Goal: Transaction & Acquisition: Purchase product/service

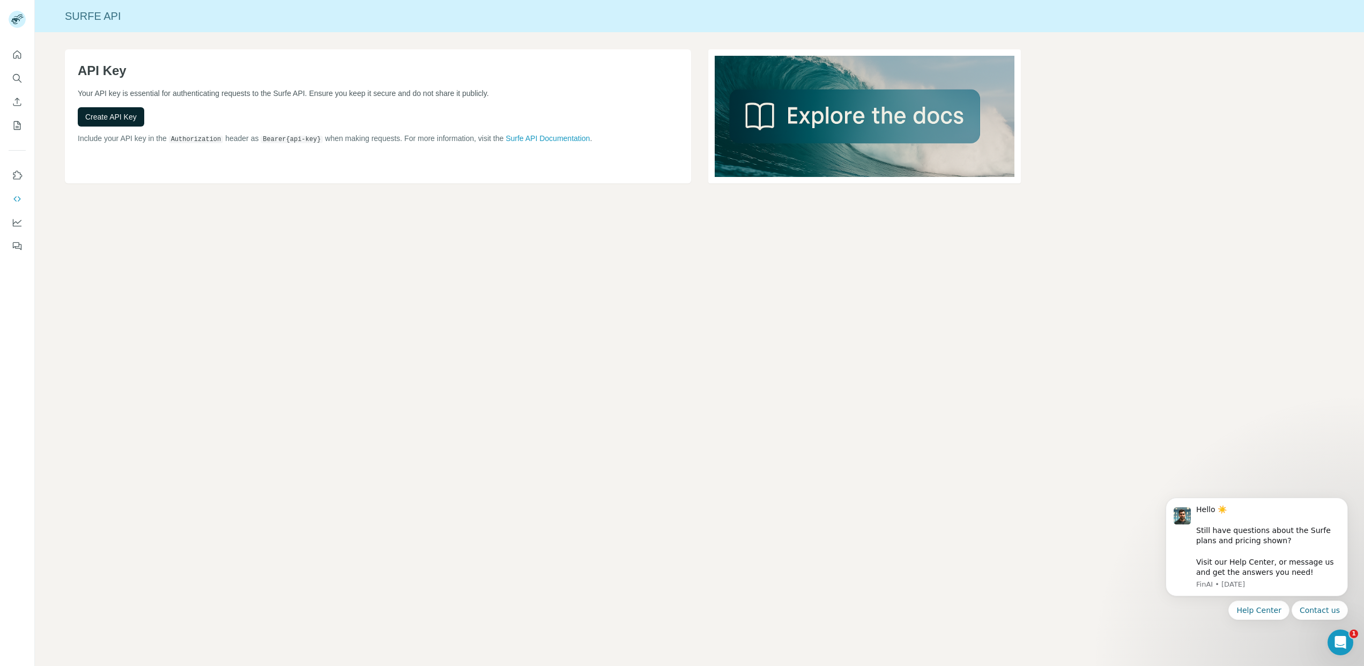
click at [121, 120] on span "Create API Key" at bounding box center [110, 117] width 51 height 11
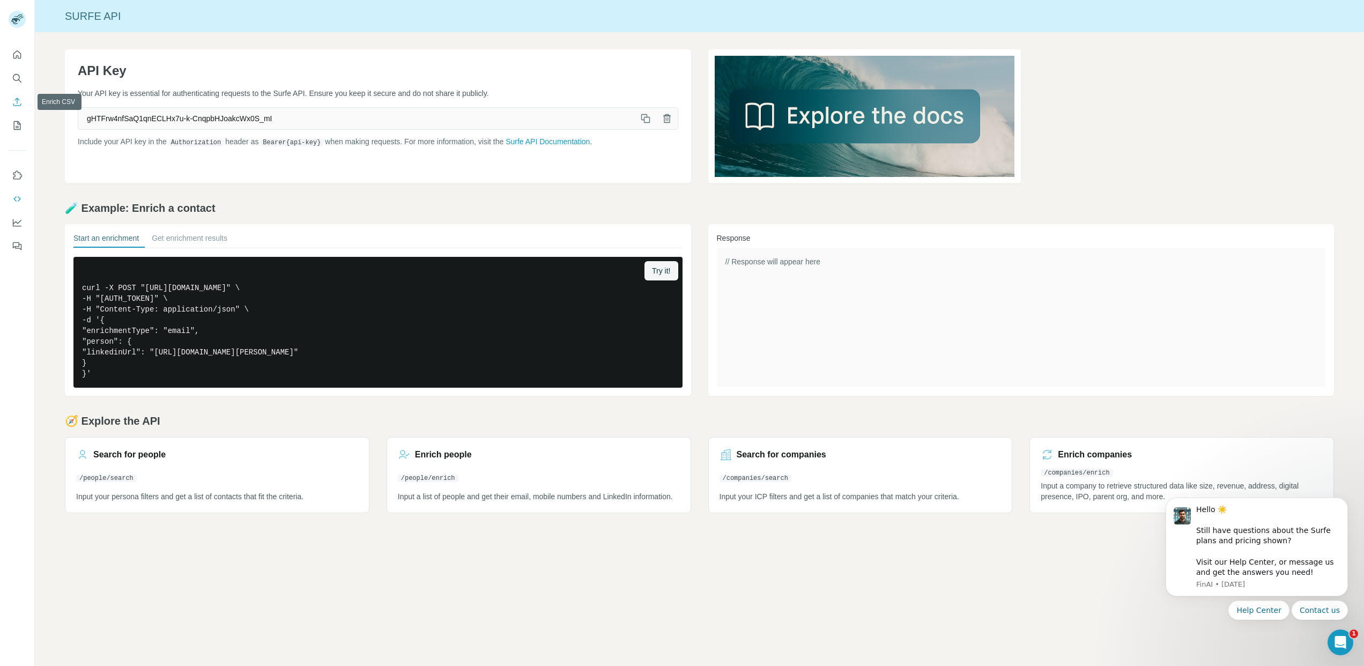
click at [16, 97] on icon "Enrich CSV" at bounding box center [17, 102] width 11 height 11
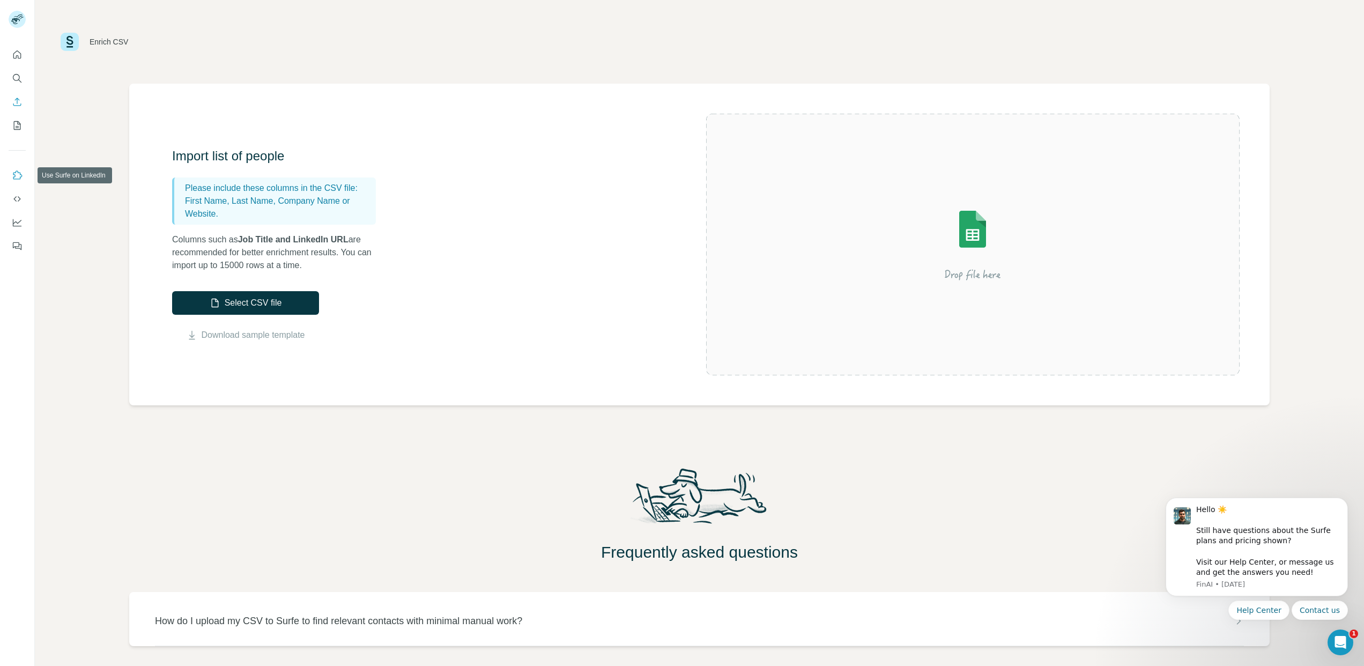
click at [15, 173] on icon "Use Surfe on LinkedIn" at bounding box center [17, 175] width 9 height 9
click at [19, 223] on icon "Dashboard" at bounding box center [17, 222] width 11 height 11
click at [16, 51] on icon "Quick start" at bounding box center [17, 54] width 8 height 8
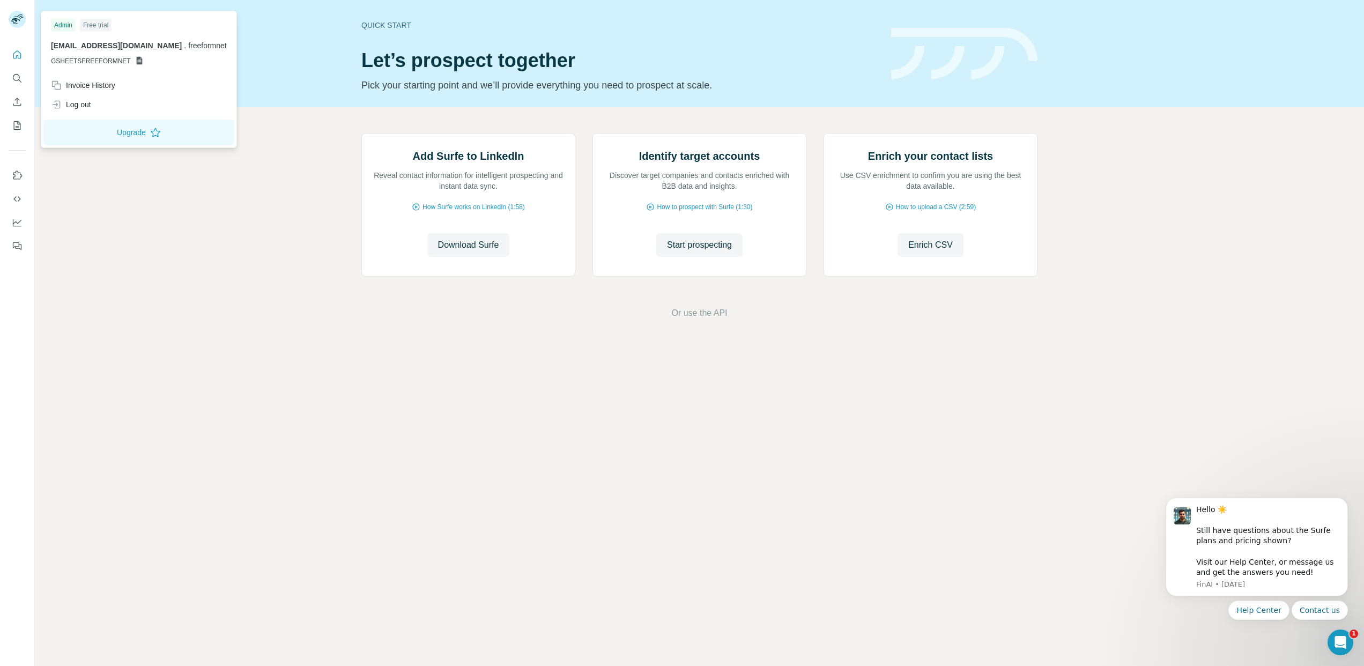
click at [97, 25] on div "Free trial" at bounding box center [96, 25] width 32 height 13
click at [101, 83] on div "Invoice History" at bounding box center [83, 85] width 64 height 11
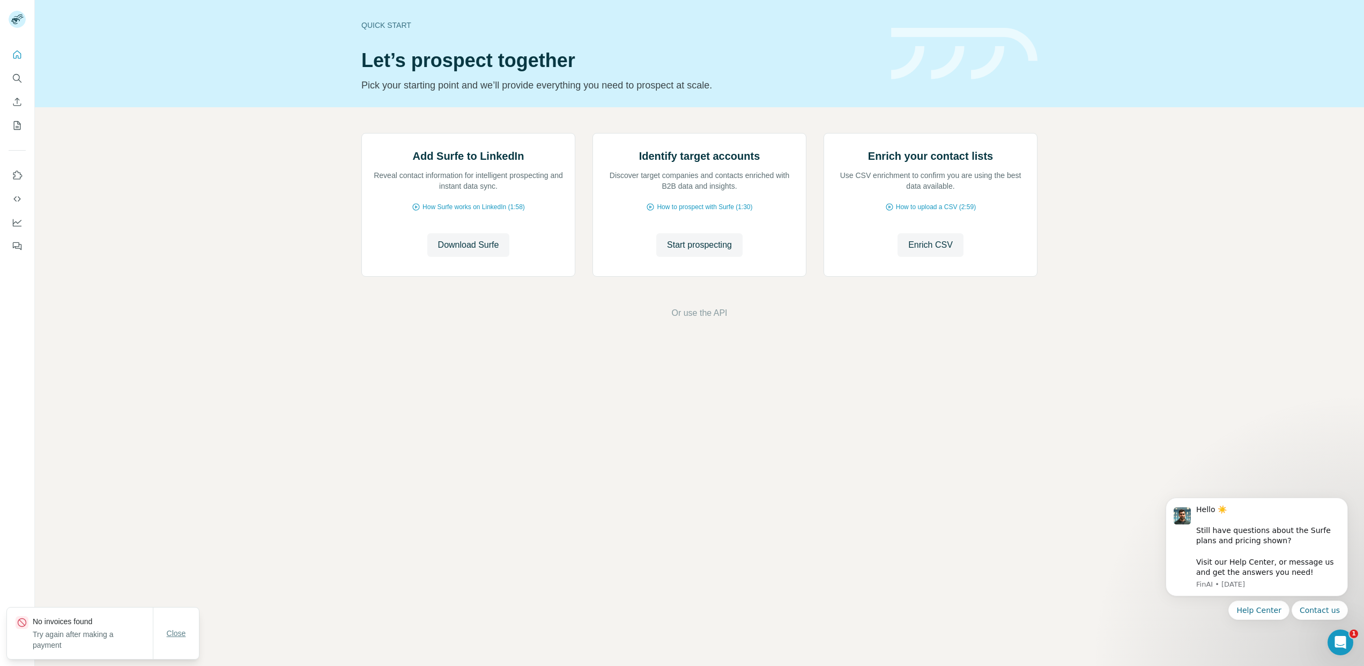
click at [180, 637] on span "Close" at bounding box center [176, 633] width 19 height 11
click at [18, 122] on icon "My lists" at bounding box center [17, 125] width 11 height 11
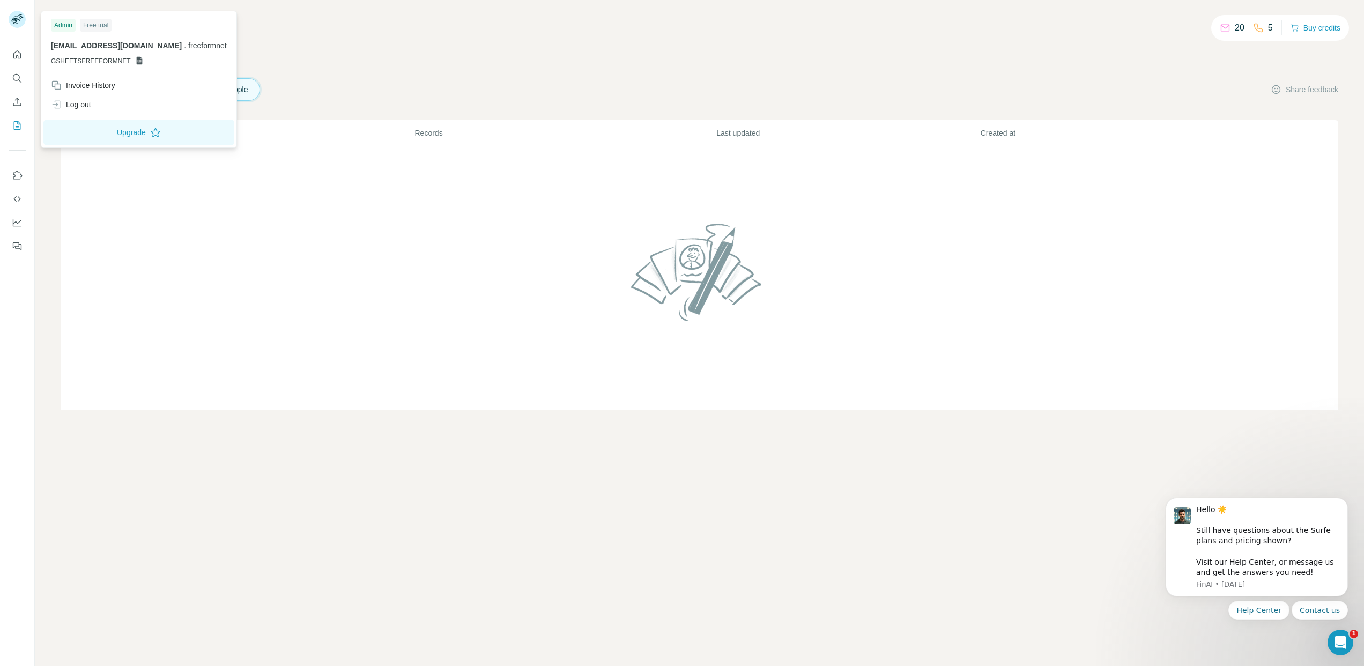
click at [66, 24] on div "Admin" at bounding box center [63, 25] width 25 height 13
click at [108, 136] on button "Upgrade" at bounding box center [138, 133] width 191 height 26
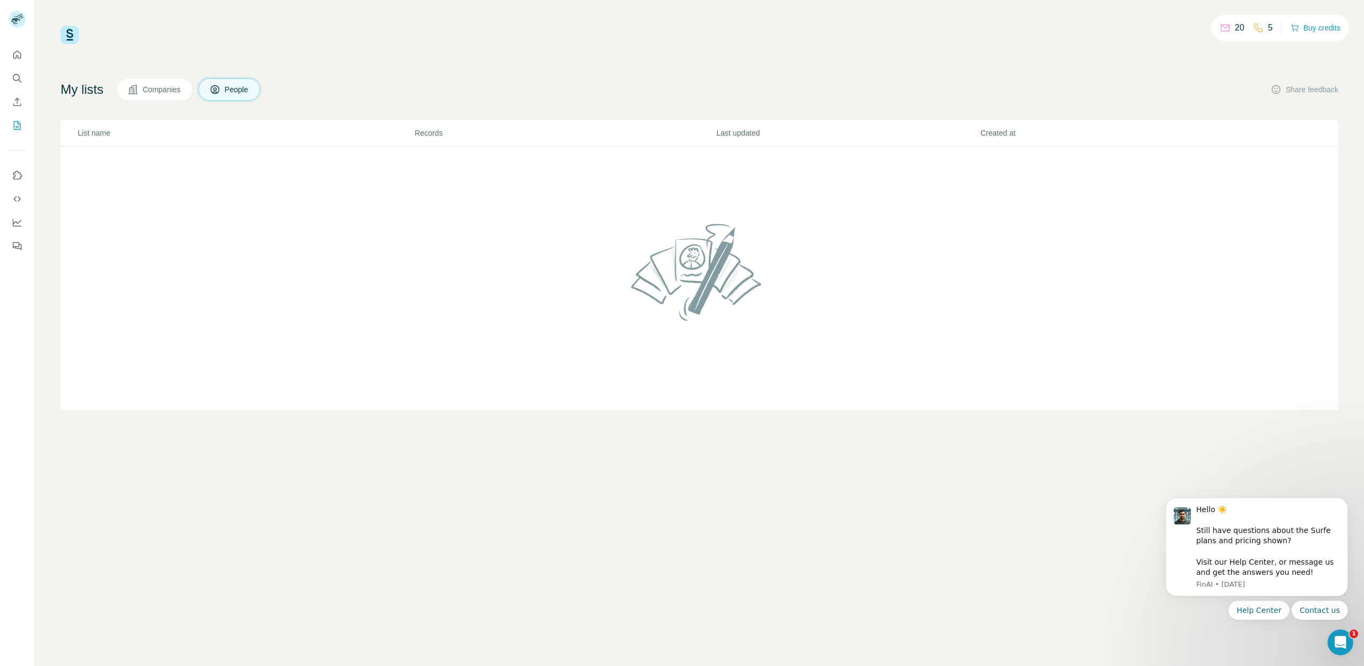
click at [713, 377] on td at bounding box center [700, 278] width 1278 height 264
click at [1235, 30] on p "20" at bounding box center [1240, 27] width 10 height 13
click at [1315, 26] on button "Buy credits" at bounding box center [1316, 27] width 50 height 15
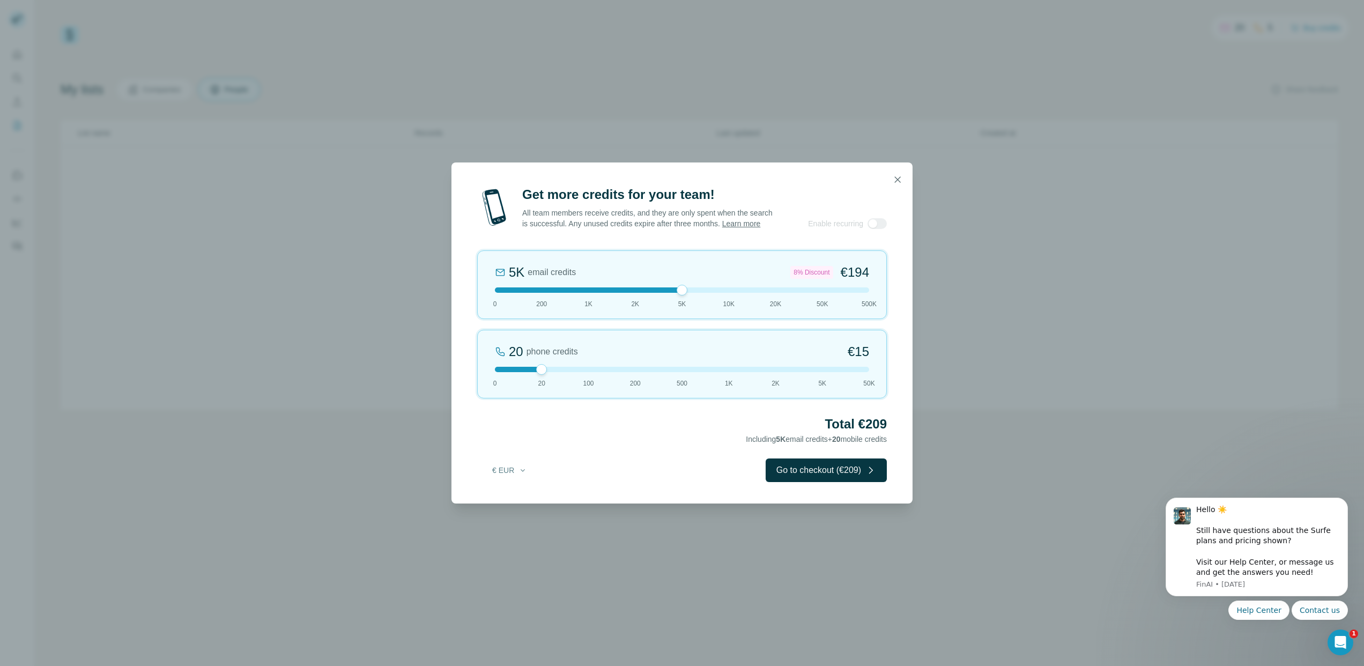
drag, startPoint x: 539, startPoint y: 298, endPoint x: 664, endPoint y: 304, distance: 124.6
click at [664, 303] on div "5K email credits 8% Discount €194 0 200 1K 2K 5K 10K 20K 50K 500K" at bounding box center [682, 284] width 410 height 69
drag, startPoint x: 683, startPoint y: 297, endPoint x: 658, endPoint y: 306, distance: 27.0
click at [659, 302] on div "5K email credits 8% Discount €194 0 200 1K 2K 5K 10K 20K 50K 500K" at bounding box center [682, 284] width 410 height 69
drag, startPoint x: 549, startPoint y: 372, endPoint x: 592, endPoint y: 379, distance: 43.4
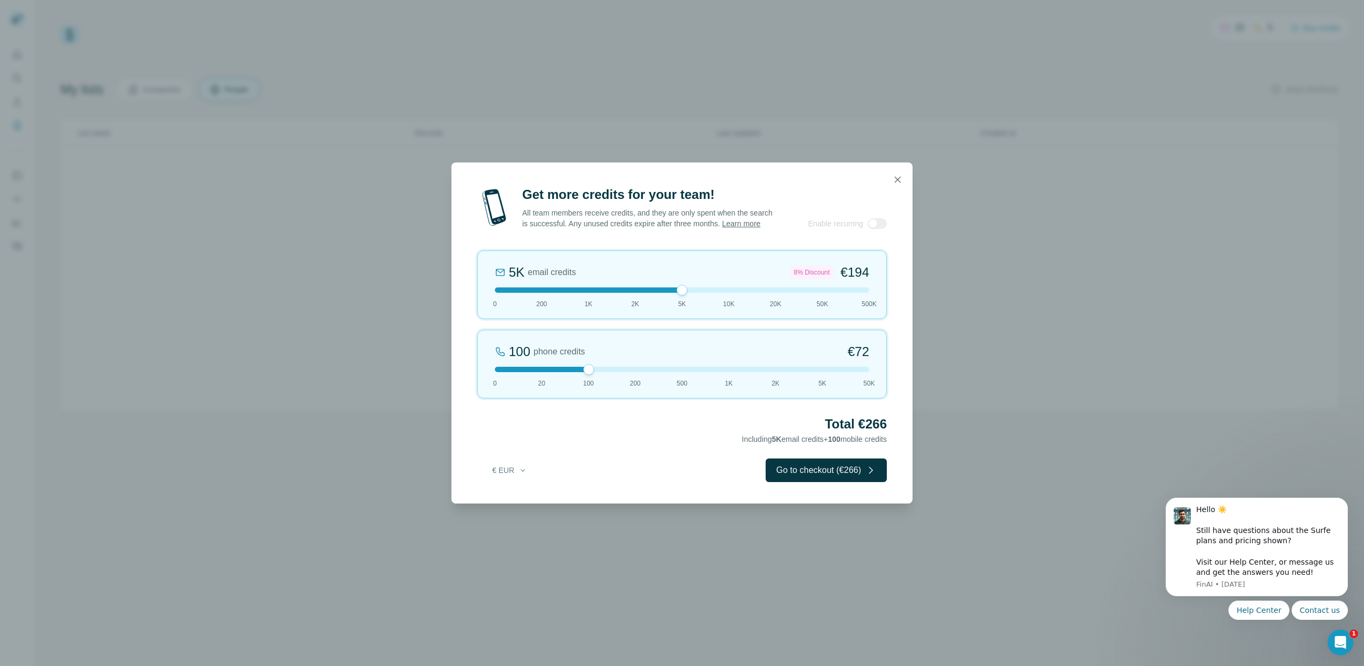
click at [591, 375] on div at bounding box center [588, 369] width 11 height 11
click at [881, 225] on div at bounding box center [877, 223] width 19 height 11
drag, startPoint x: 679, startPoint y: 298, endPoint x: 640, endPoint y: 320, distance: 44.7
click at [641, 303] on div "2K email credits 5% Discount €80 0 200 1K 2K 5K 10K 20K 50K 500K" at bounding box center [682, 284] width 410 height 69
drag, startPoint x: 586, startPoint y: 375, endPoint x: 646, endPoint y: 378, distance: 59.6
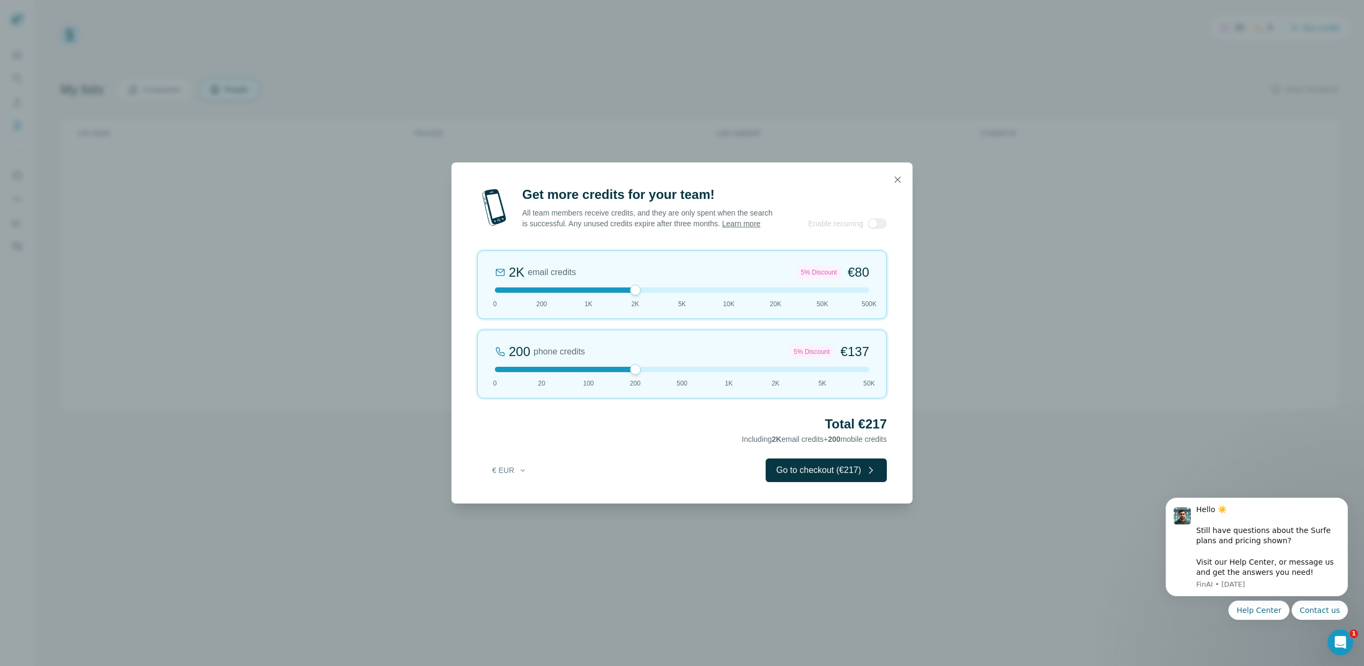
click at [648, 378] on div "200 phone credits 5% Discount €137 0 20 100 200 500 1K 2K 5K 50K" at bounding box center [682, 364] width 410 height 69
click at [900, 176] on icon "button" at bounding box center [898, 179] width 6 height 6
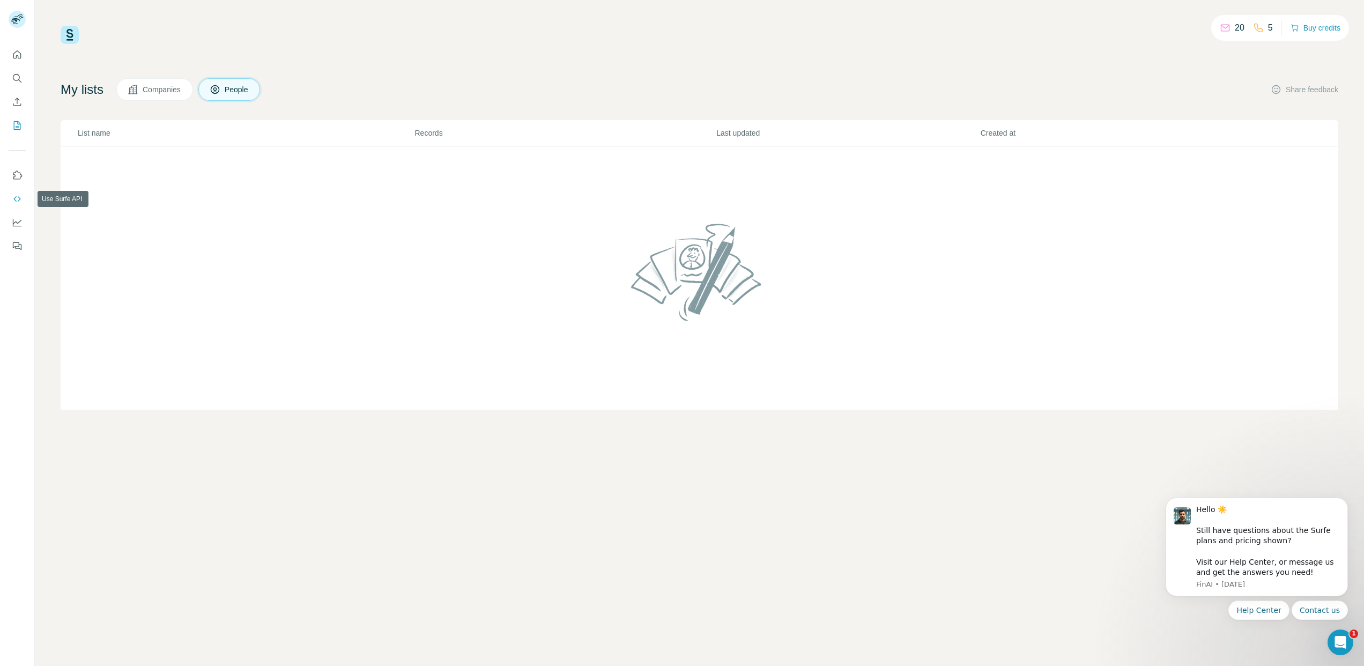
click at [17, 194] on icon "Use Surfe API" at bounding box center [17, 199] width 11 height 11
